Goal: Task Accomplishment & Management: Complete application form

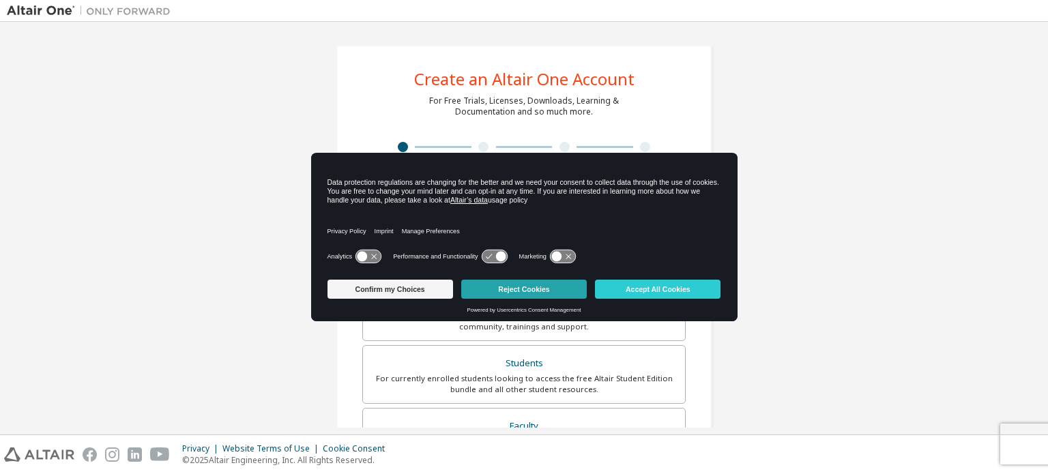
click at [532, 280] on button "Reject Cookies" at bounding box center [524, 289] width 126 height 19
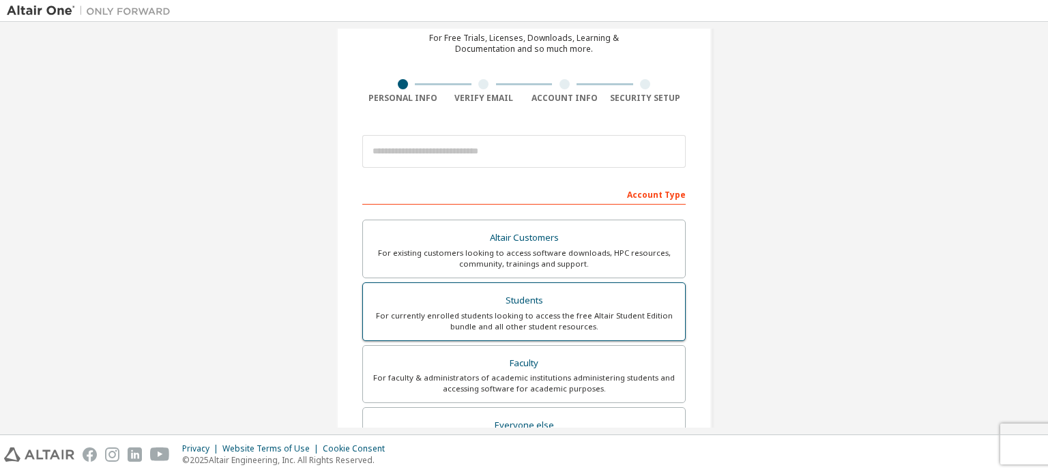
scroll to position [68, 0]
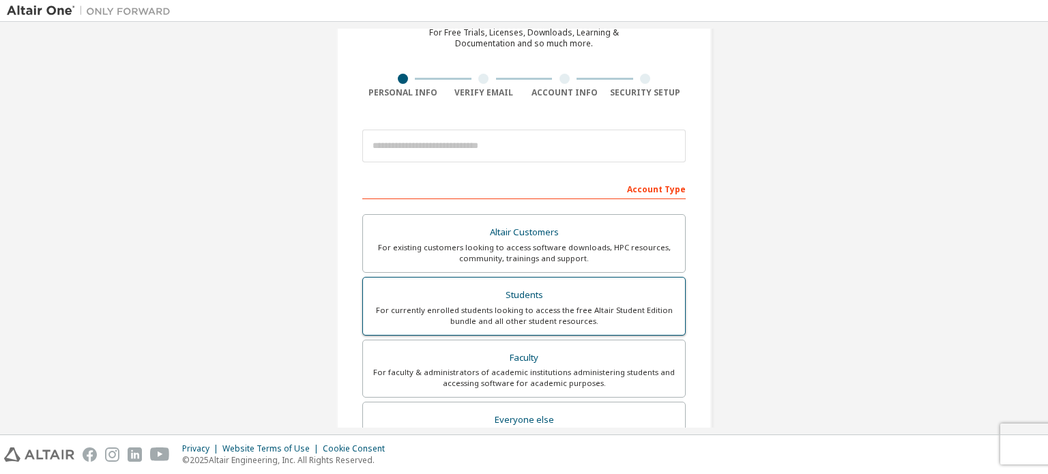
click at [532, 309] on div "For currently enrolled students looking to access the free Altair Student Editi…" at bounding box center [524, 316] width 306 height 22
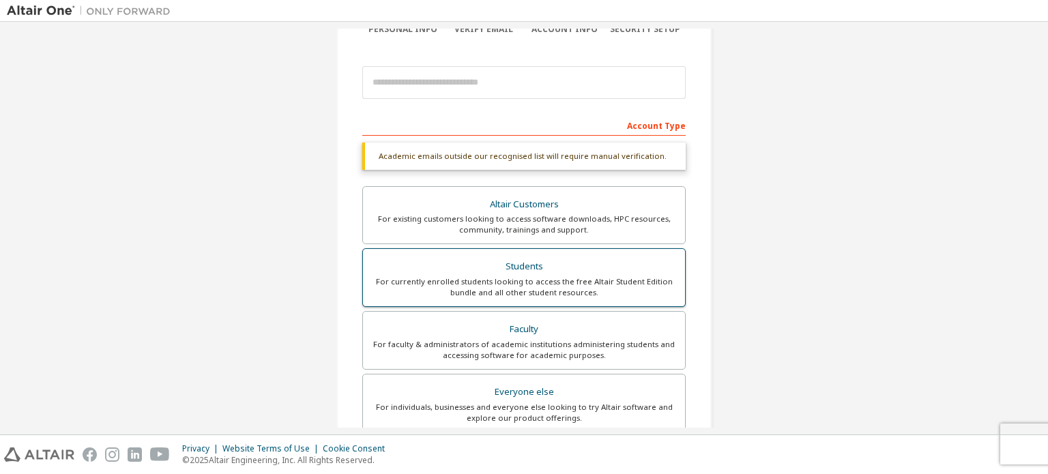
scroll to position [136, 0]
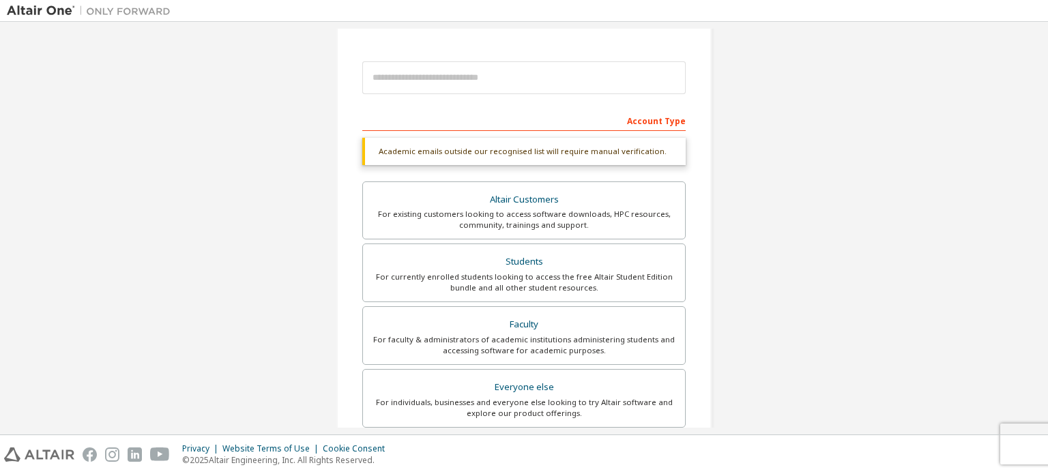
click at [521, 131] on div "Account Type Academic emails outside our recognised list will require manual ve…" at bounding box center [523, 366] width 323 height 515
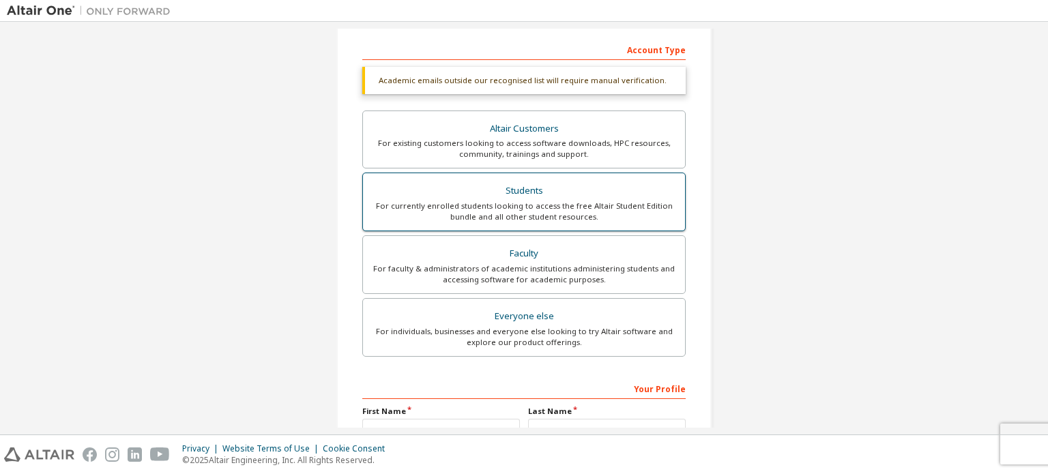
scroll to position [273, 0]
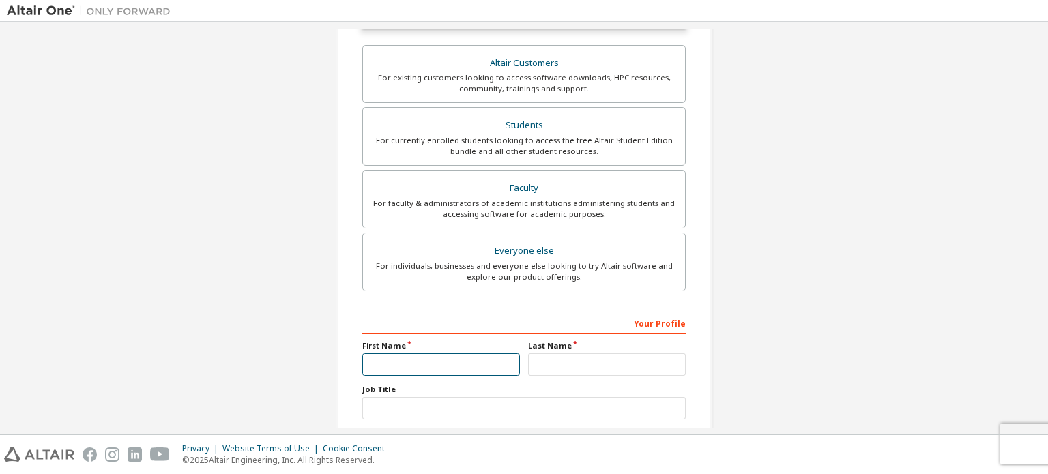
click at [465, 363] on input "text" at bounding box center [441, 364] width 158 height 23
type input "**********"
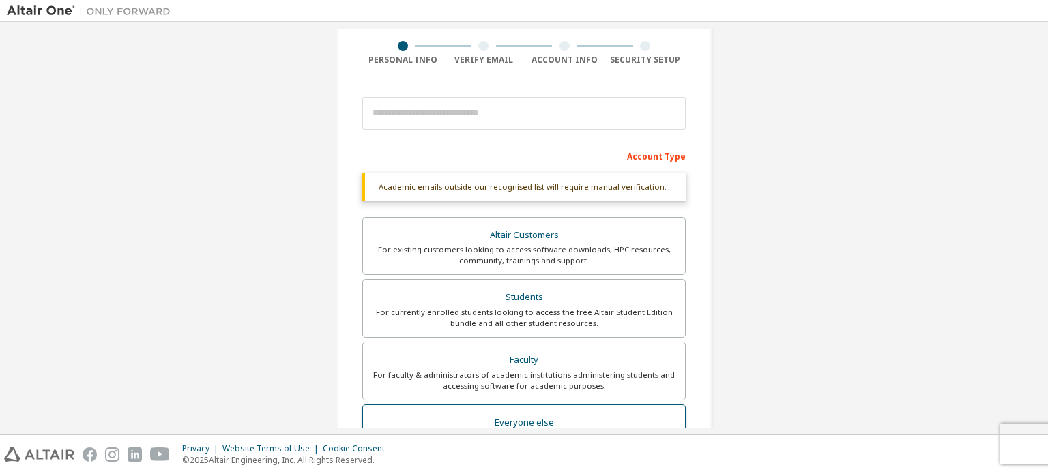
scroll to position [83, 0]
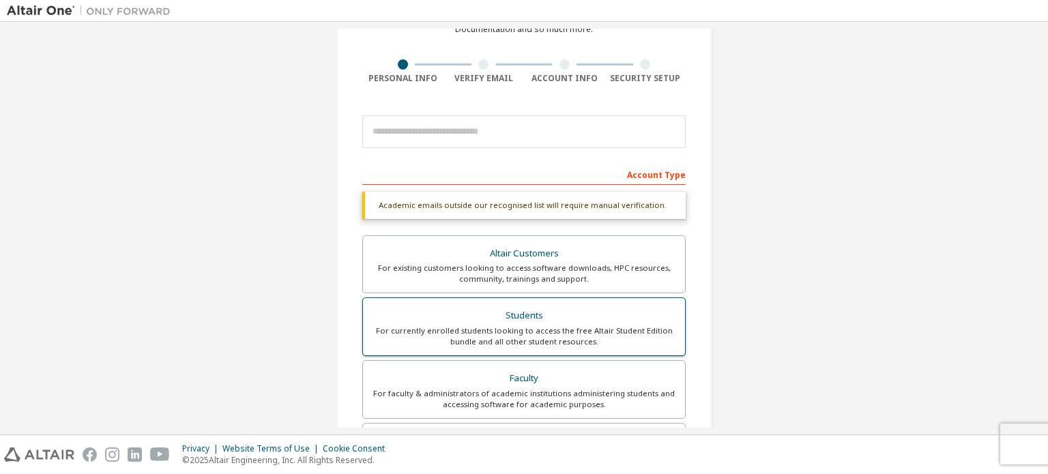
click at [516, 336] on div "For currently enrolled students looking to access the free Altair Student Editi…" at bounding box center [524, 337] width 306 height 22
click at [557, 316] on div "Students" at bounding box center [524, 315] width 306 height 19
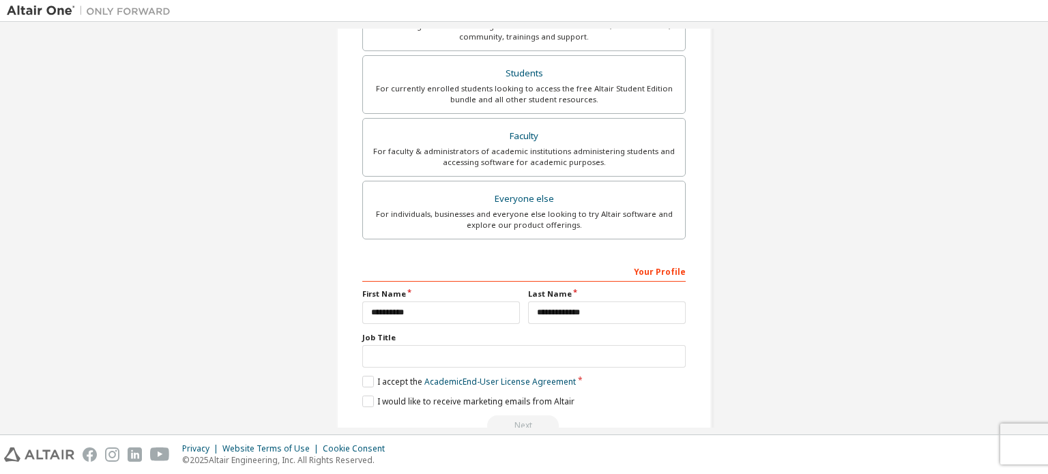
scroll to position [151, 0]
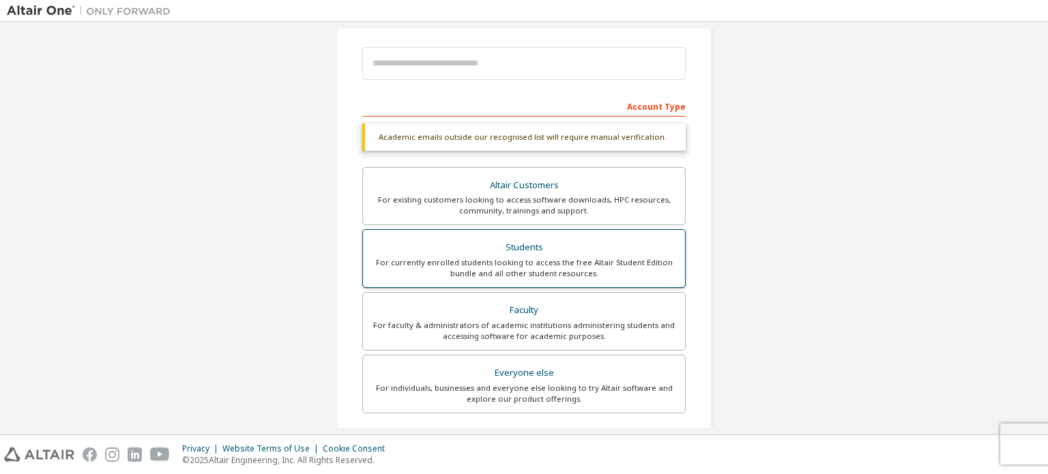
click at [585, 267] on div "For currently enrolled students looking to access the free Altair Student Editi…" at bounding box center [524, 268] width 306 height 22
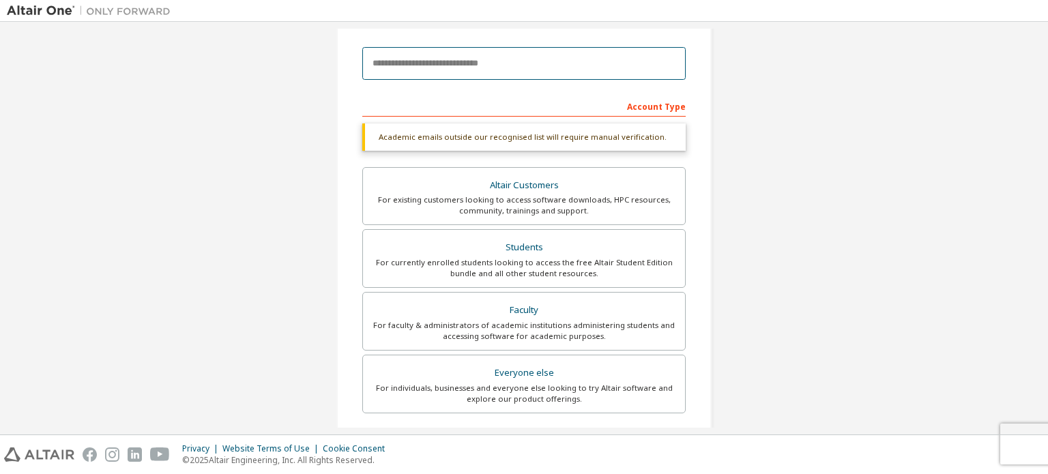
click at [519, 65] on input "email" at bounding box center [523, 63] width 323 height 33
type input "**********"
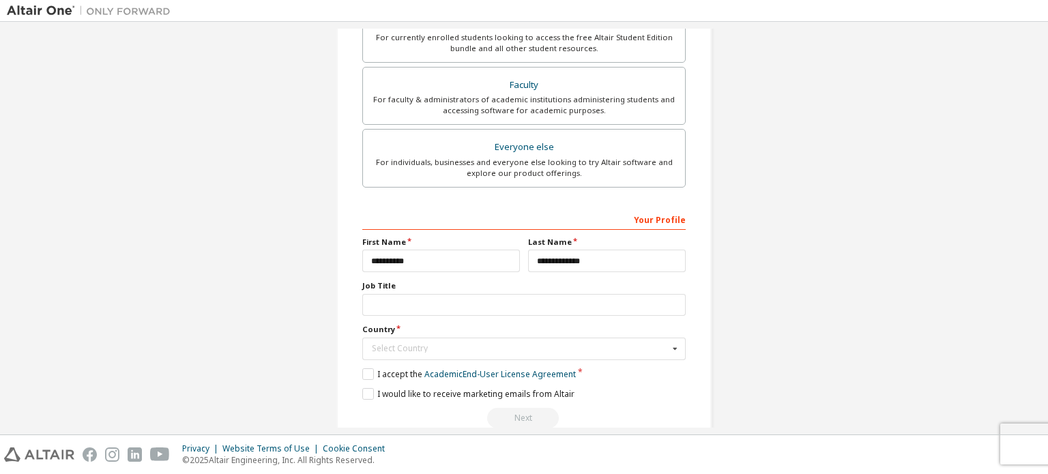
scroll to position [364, 0]
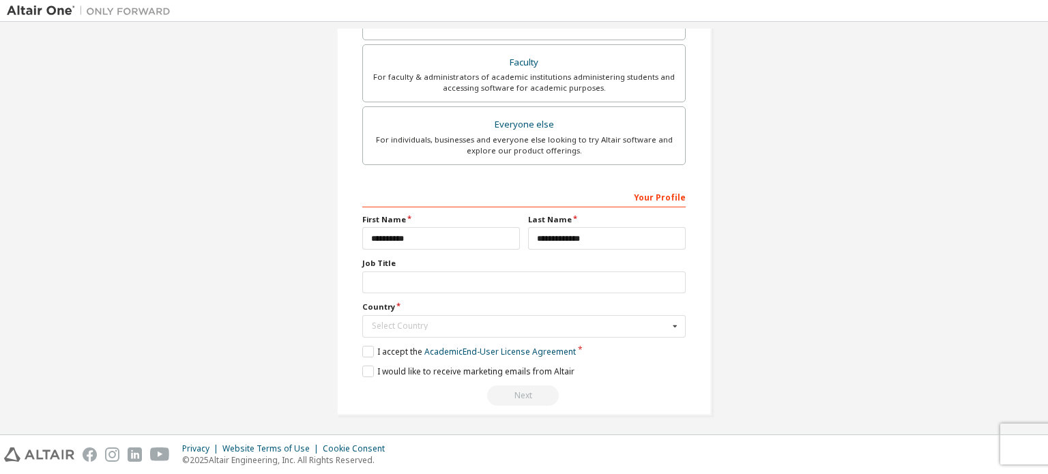
click at [489, 338] on div "**********" at bounding box center [523, 296] width 323 height 220
click at [551, 323] on div "Select Country" at bounding box center [520, 326] width 297 height 8
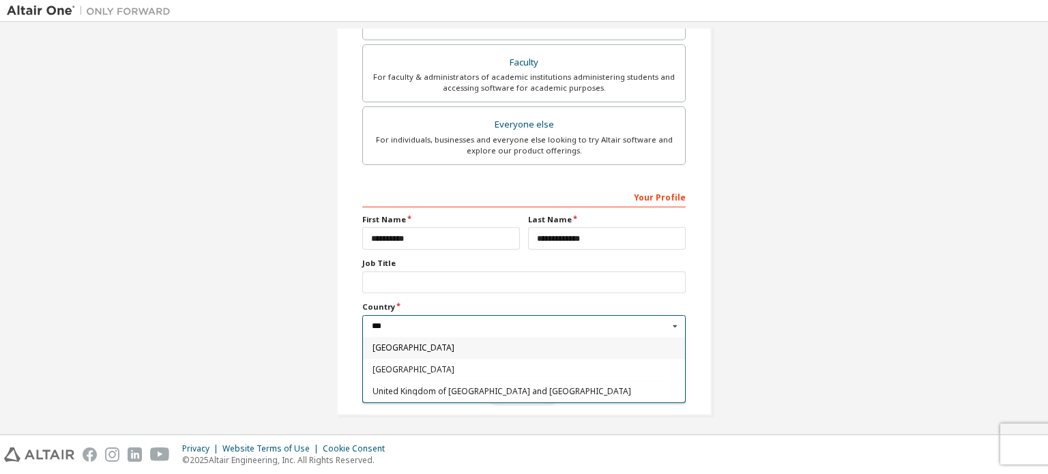
type input "***"
click at [390, 351] on div "[GEOGRAPHIC_DATA]" at bounding box center [524, 348] width 322 height 22
type input "***"
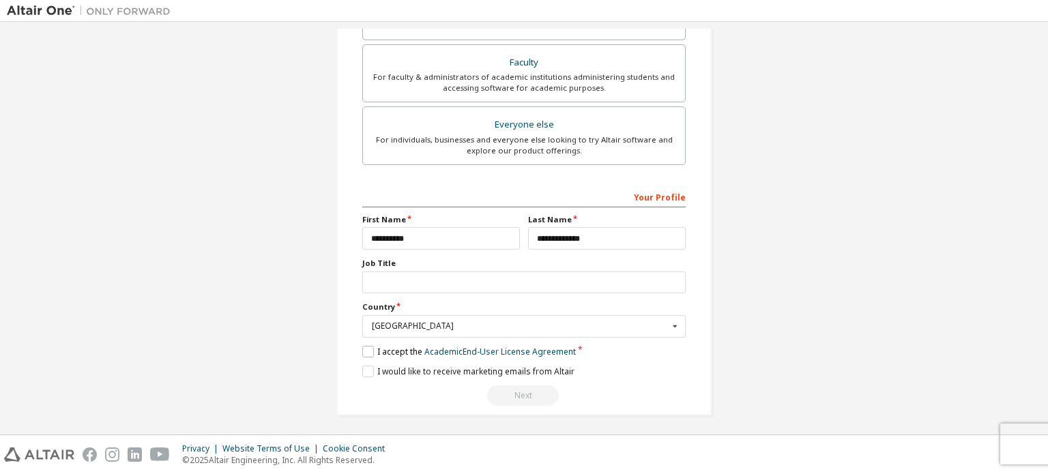
click at [373, 349] on label "I accept the Academic End-User License Agreement" at bounding box center [469, 352] width 214 height 12
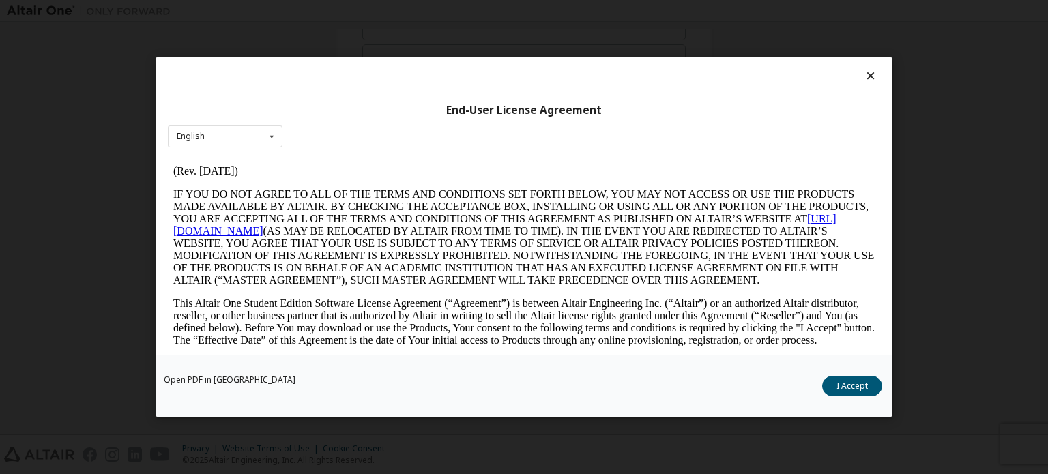
scroll to position [341, 0]
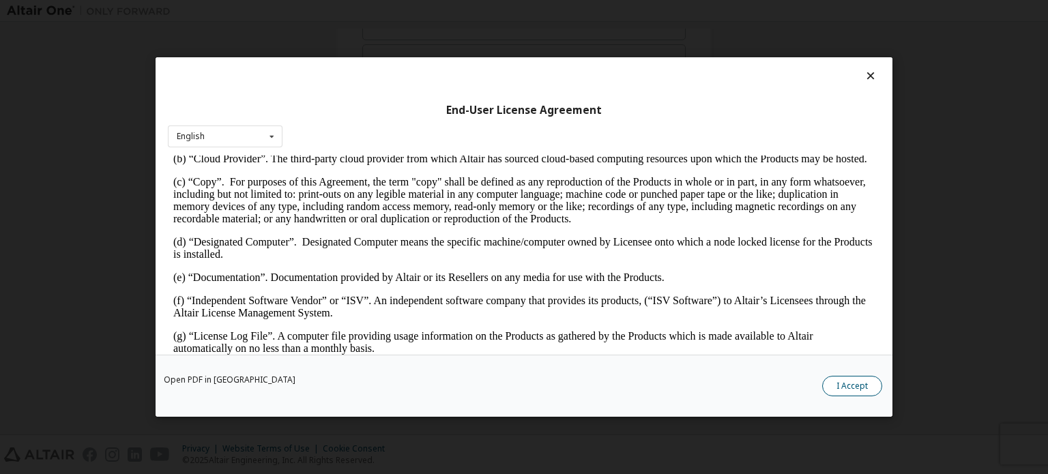
click at [850, 387] on button "I Accept" at bounding box center [852, 386] width 60 height 20
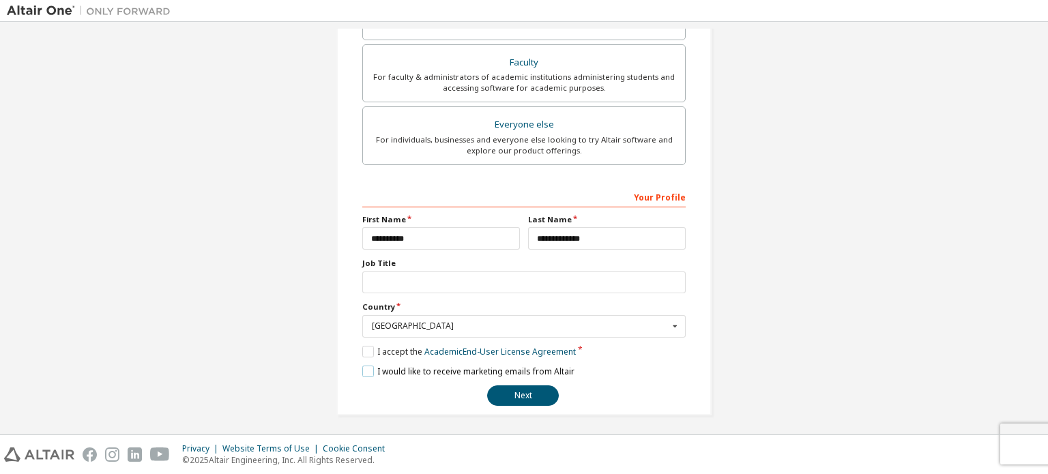
click at [363, 371] on label "I would like to receive marketing emails from Altair" at bounding box center [468, 372] width 212 height 12
click at [543, 401] on button "Next" at bounding box center [523, 396] width 72 height 20
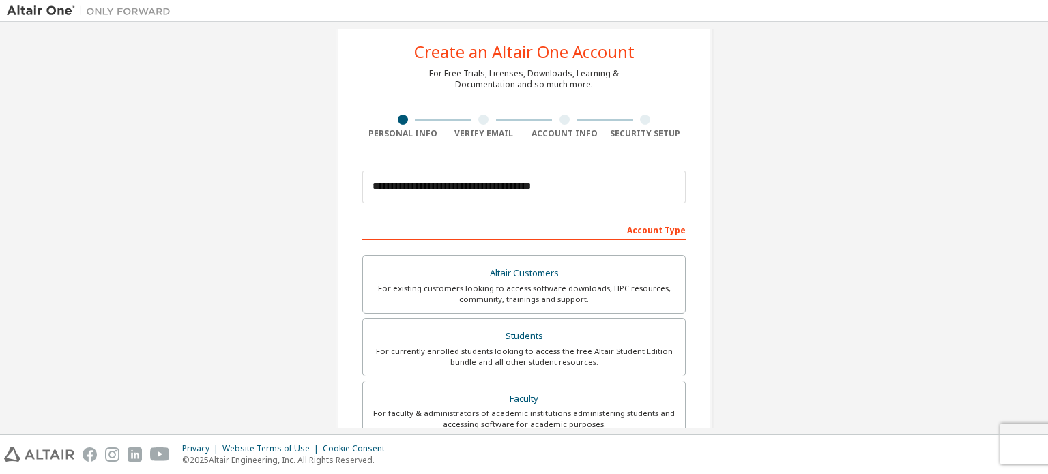
scroll to position [0, 0]
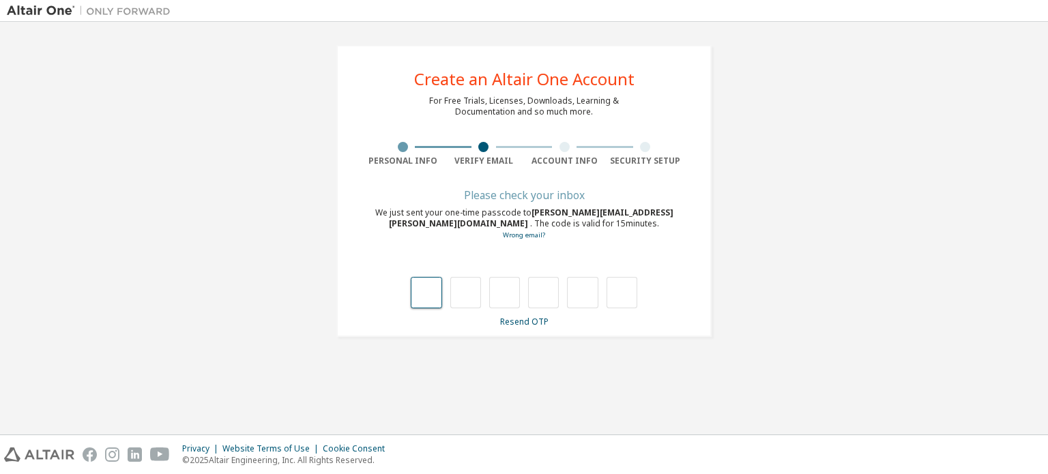
type input "*"
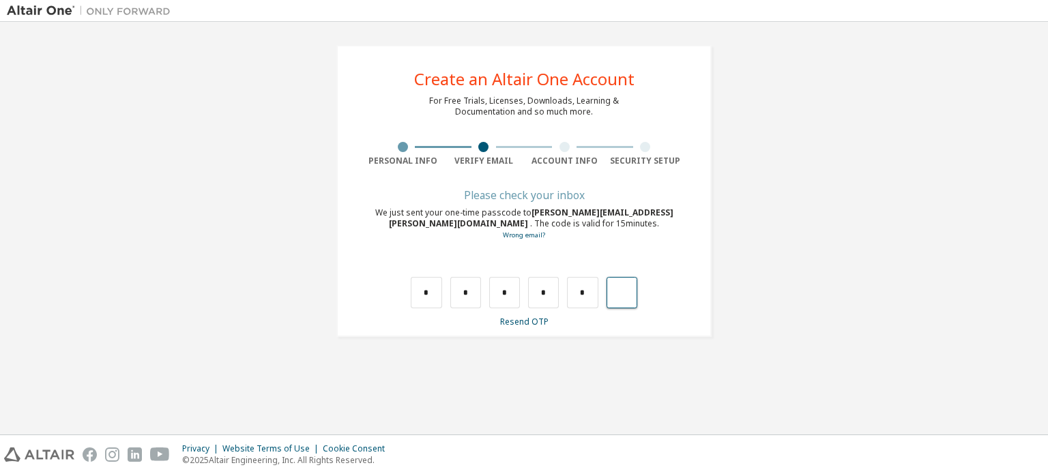
type input "*"
